Goal: Navigation & Orientation: Find specific page/section

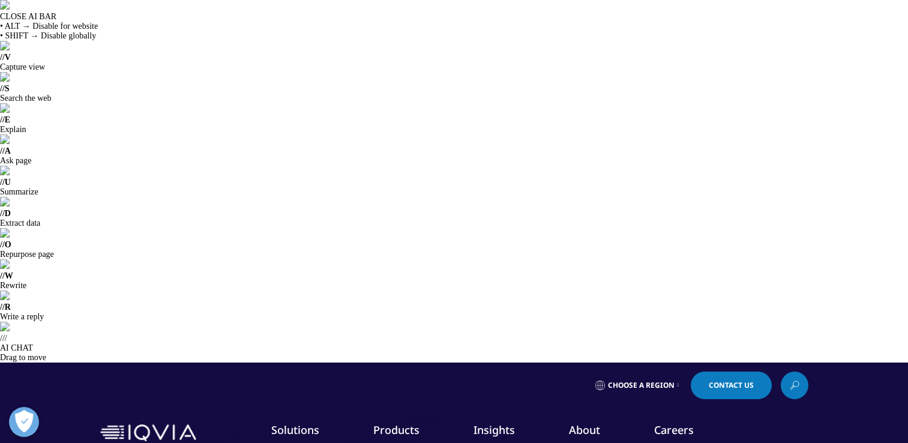
click at [665, 423] on link "Careers" at bounding box center [674, 430] width 40 height 14
